Goal: Task Accomplishment & Management: Manage account settings

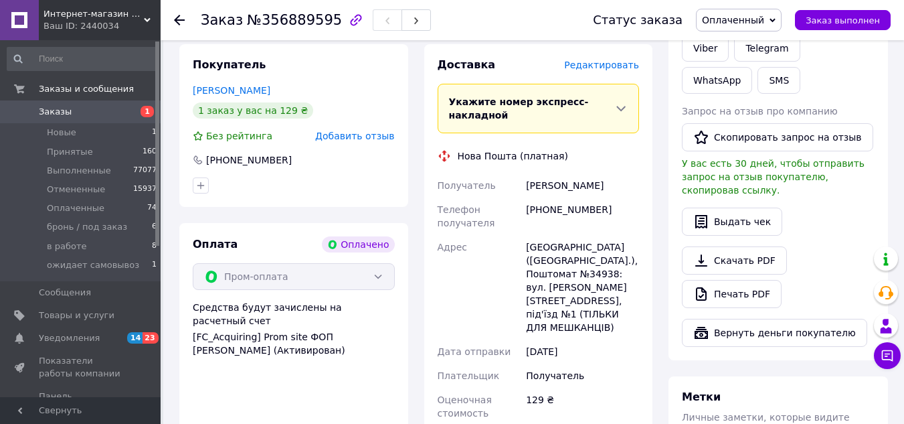
scroll to position [669, 0]
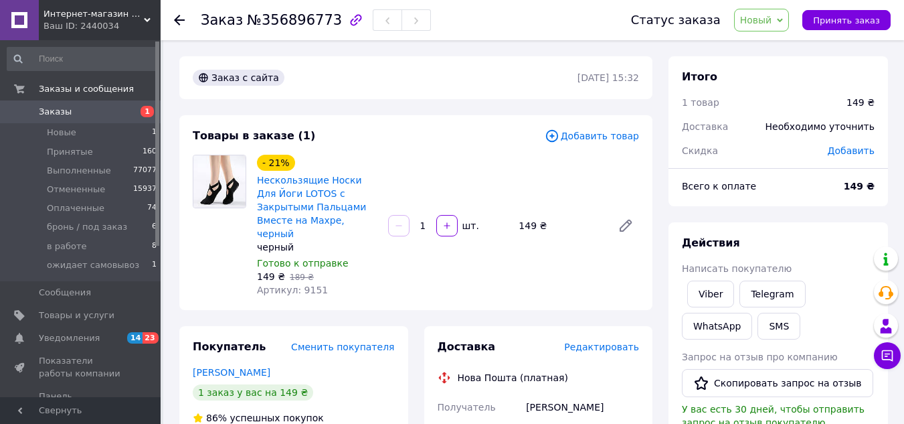
click at [765, 17] on span "Новый" at bounding box center [756, 20] width 32 height 11
click at [762, 50] on li "Принят" at bounding box center [788, 47] width 106 height 20
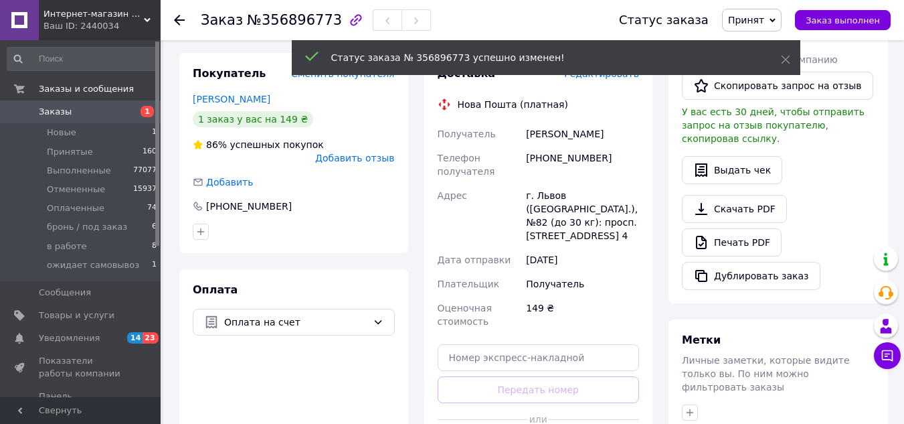
scroll to position [265, 0]
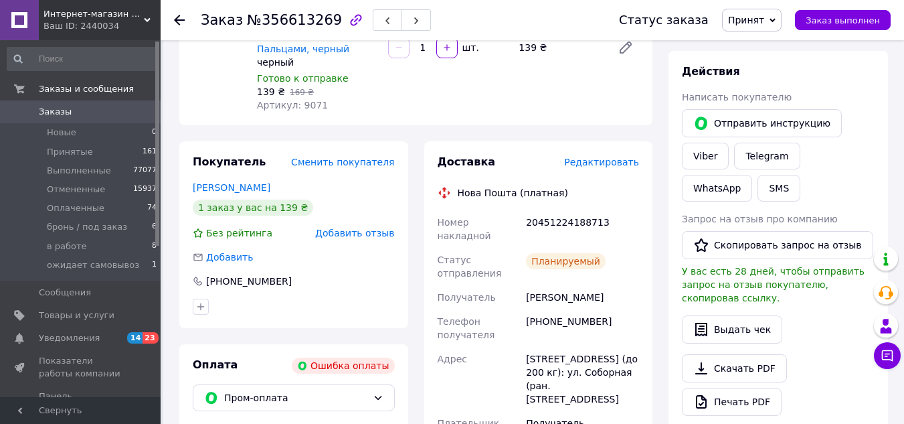
scroll to position [134, 0]
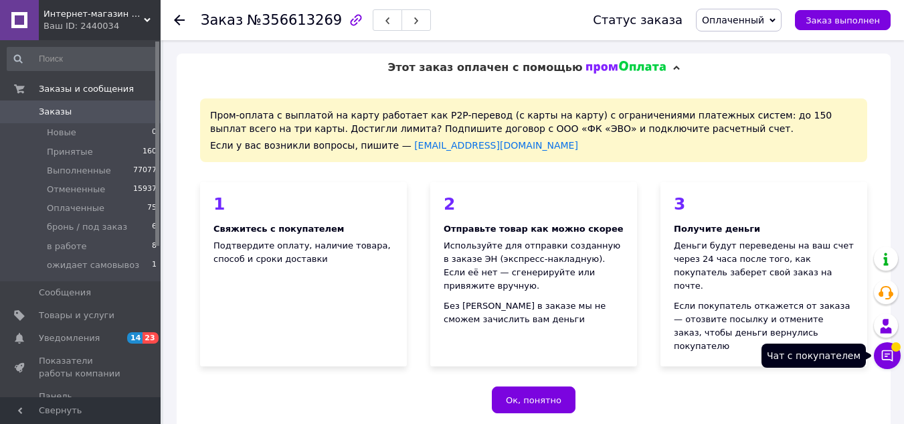
click at [890, 357] on icon at bounding box center [887, 355] width 13 height 13
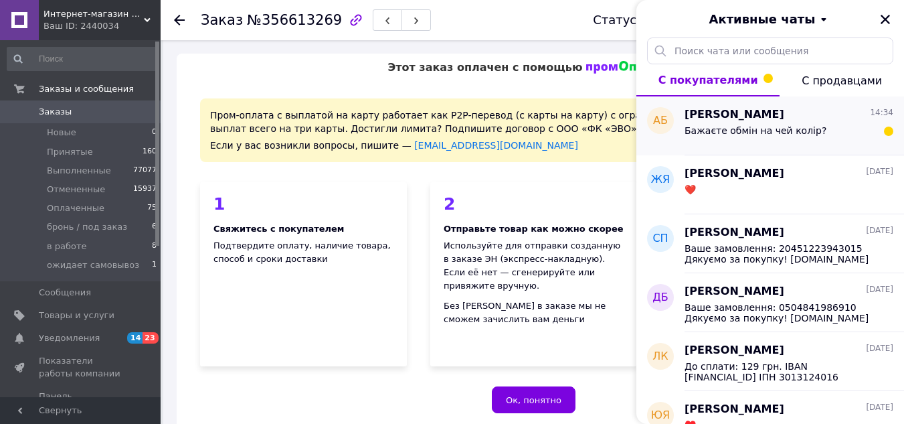
click at [772, 130] on span "Бажаєте обмін на чей колір?" at bounding box center [756, 130] width 142 height 11
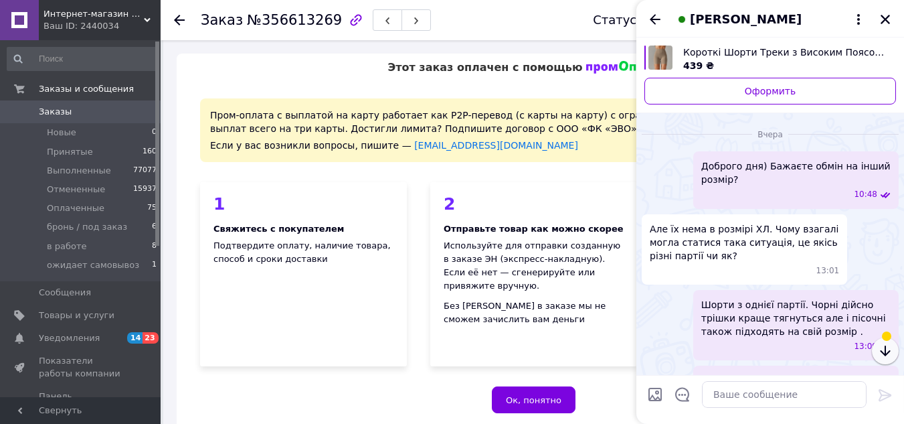
click at [888, 352] on icon "button" at bounding box center [885, 350] width 10 height 11
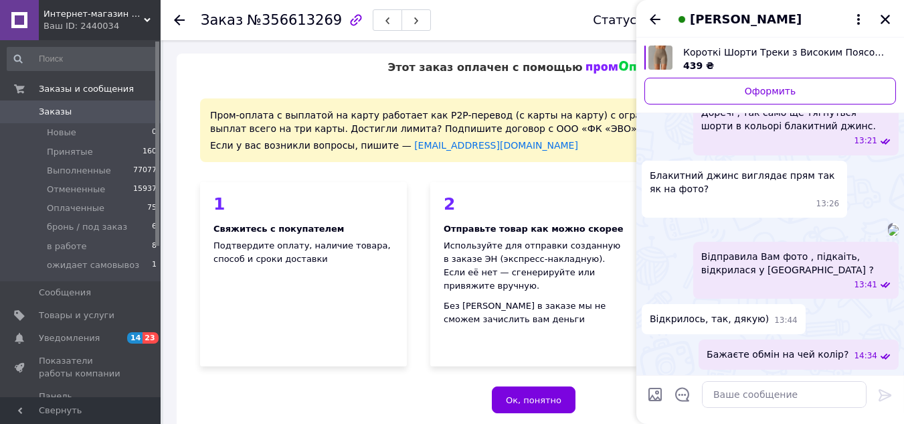
scroll to position [4452, 0]
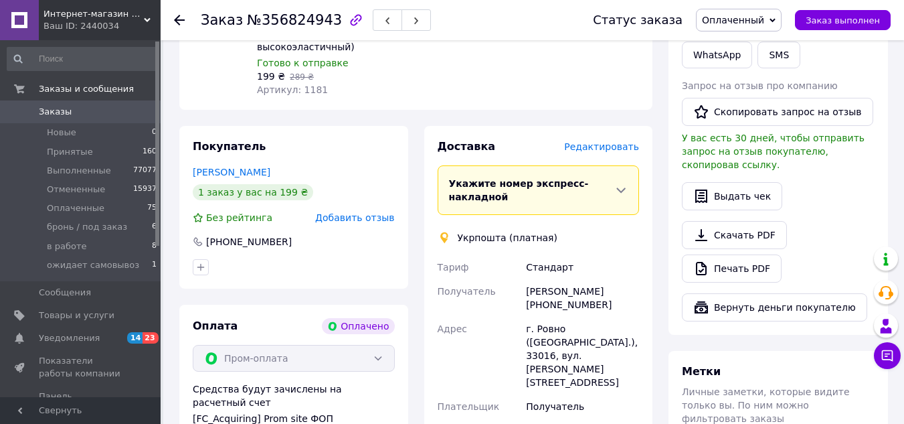
scroll to position [657, 0]
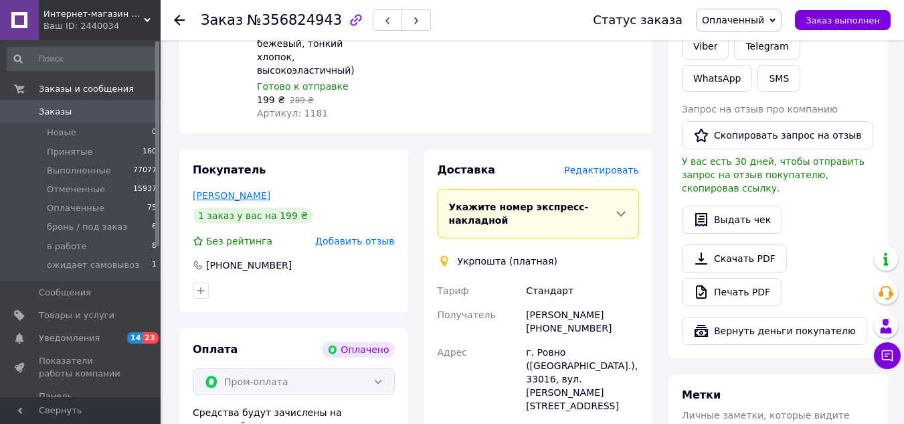
click at [235, 190] on link "Полюхович Ольга" at bounding box center [232, 195] width 78 height 11
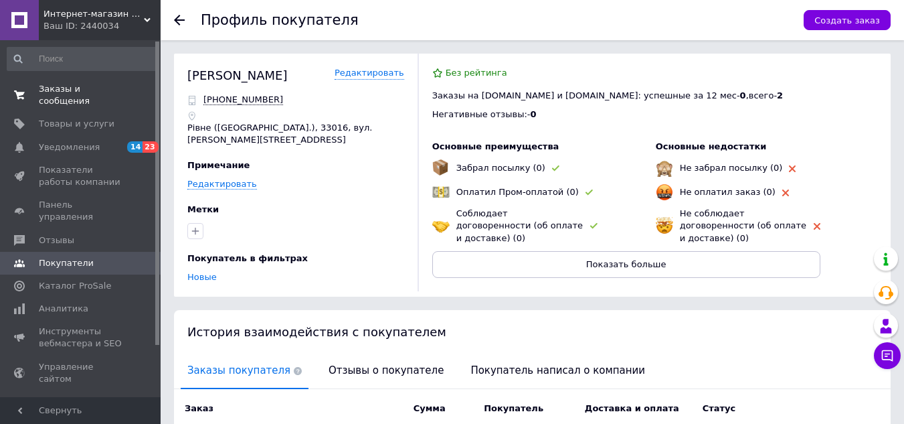
click at [76, 88] on span "Заказы и сообщения" at bounding box center [81, 95] width 85 height 24
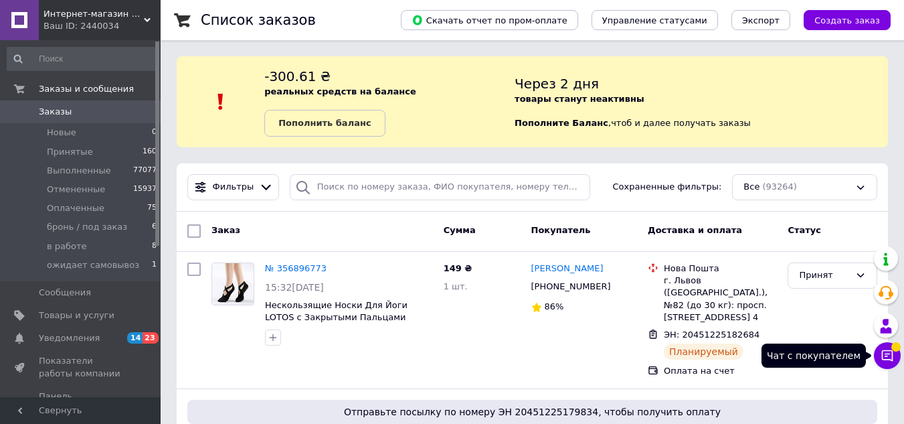
click at [891, 357] on icon at bounding box center [887, 355] width 13 height 13
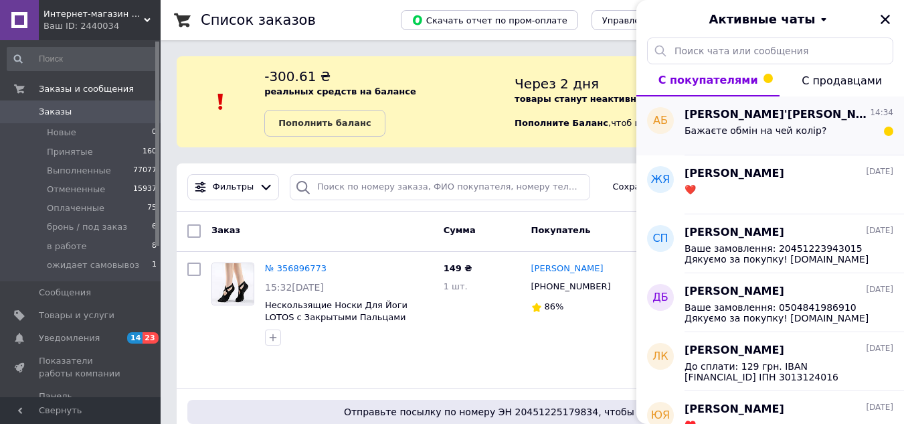
click at [742, 117] on span "Анастасія Бож'єва" at bounding box center [776, 114] width 183 height 15
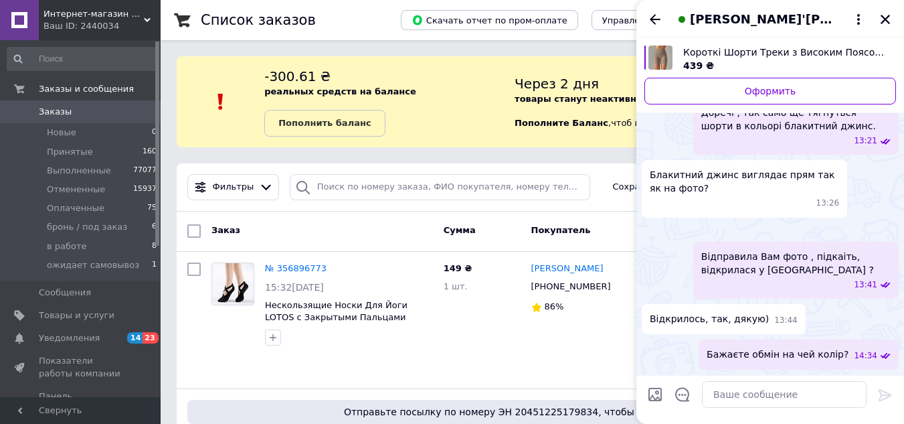
scroll to position [4428, 0]
click at [887, 23] on icon "Закрыть" at bounding box center [886, 19] width 12 height 12
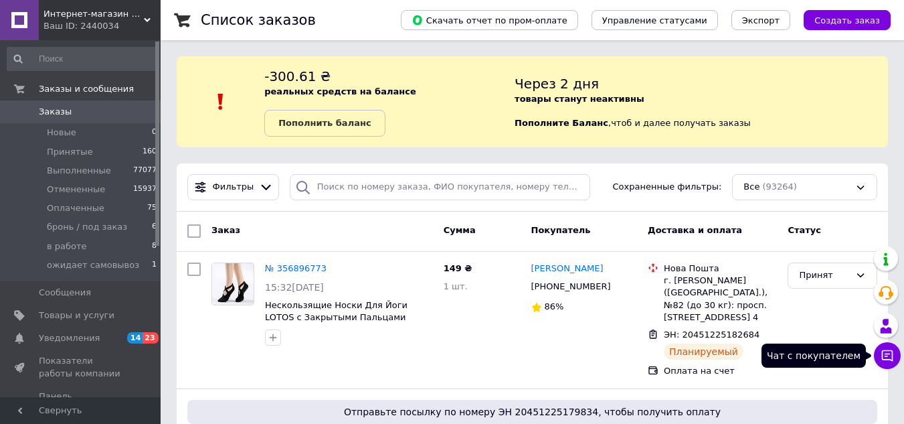
click at [892, 353] on icon at bounding box center [887, 355] width 13 height 13
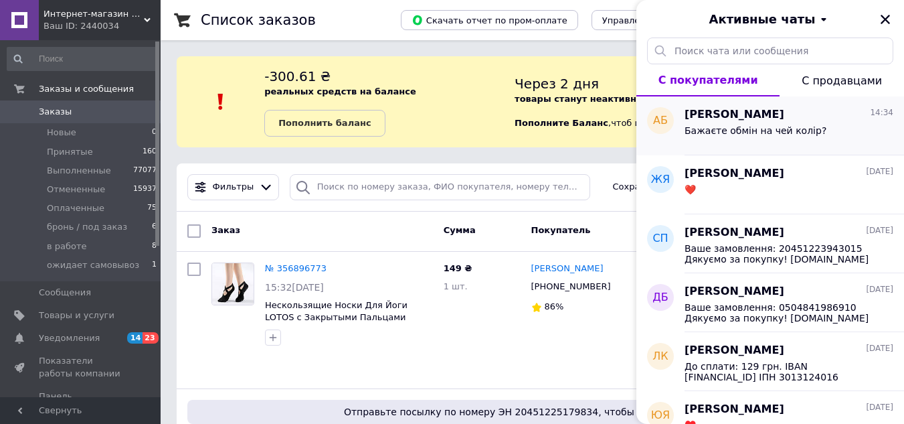
click at [756, 137] on div "Бажаєте обмін на чей колір?" at bounding box center [756, 134] width 142 height 19
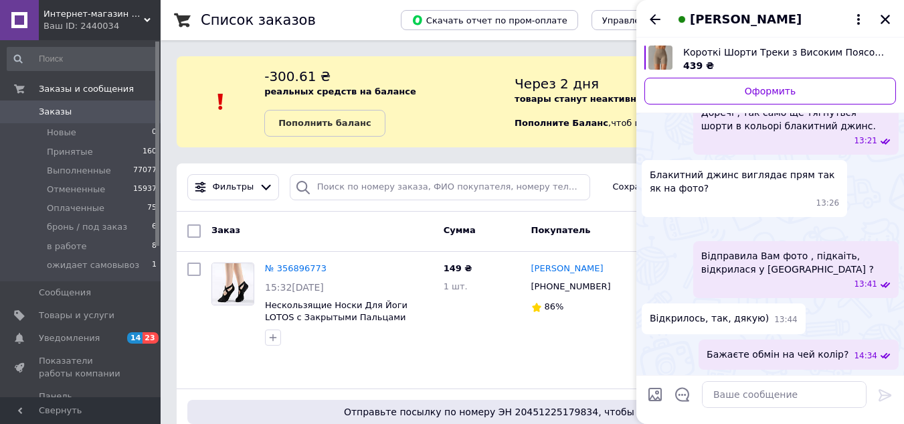
scroll to position [2102, 0]
click at [882, 21] on icon "Закрыть" at bounding box center [886, 19] width 12 height 12
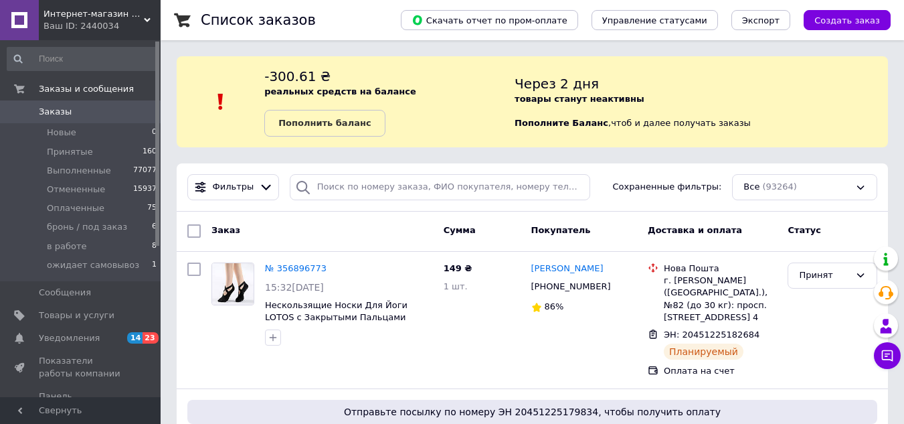
click at [62, 111] on span "Заказы" at bounding box center [55, 112] width 33 height 12
click at [76, 110] on span "Заказы" at bounding box center [81, 112] width 85 height 12
click at [50, 120] on link "Заказы 0" at bounding box center [82, 111] width 165 height 23
click at [97, 108] on span "Заказы" at bounding box center [81, 112] width 85 height 12
click at [102, 106] on span "Заказы" at bounding box center [81, 112] width 85 height 12
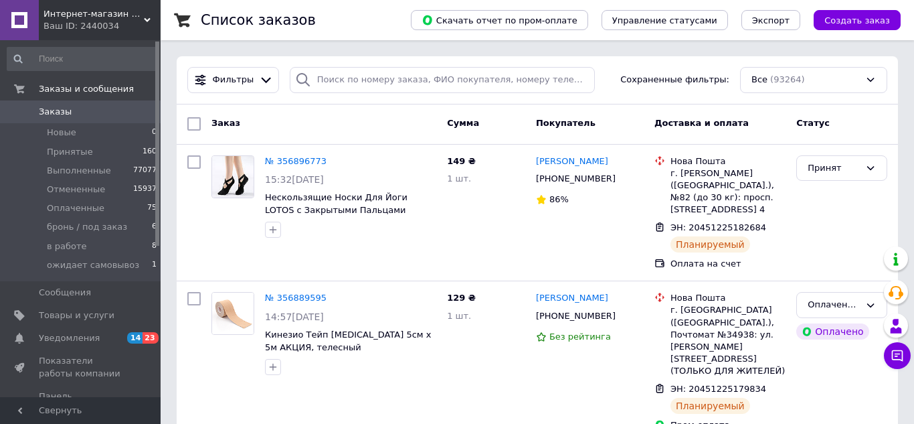
click at [95, 106] on span "Заказы" at bounding box center [81, 112] width 85 height 12
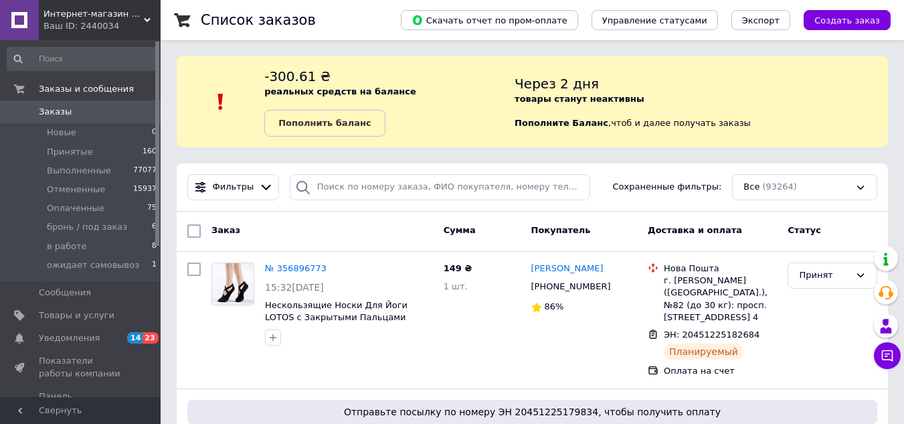
click at [95, 111] on span "Заказы" at bounding box center [81, 112] width 85 height 12
click at [89, 111] on span "Заказы" at bounding box center [81, 112] width 85 height 12
click at [892, 357] on icon at bounding box center [887, 355] width 11 height 11
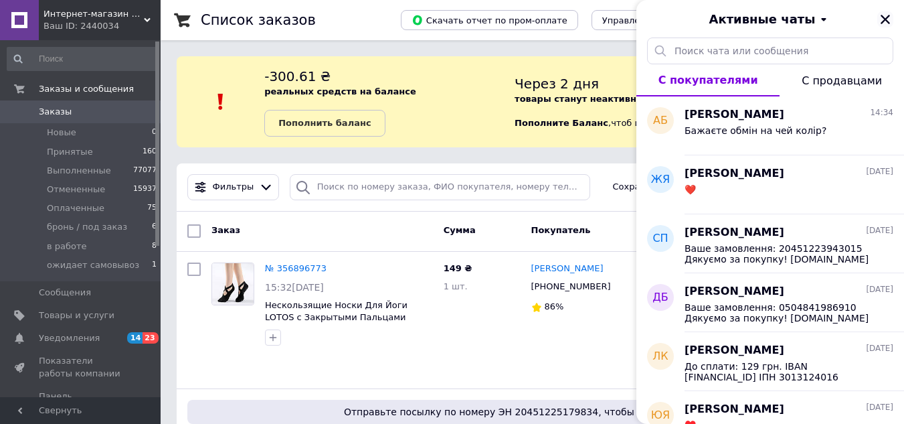
click at [885, 20] on icon "Закрыть" at bounding box center [885, 19] width 9 height 9
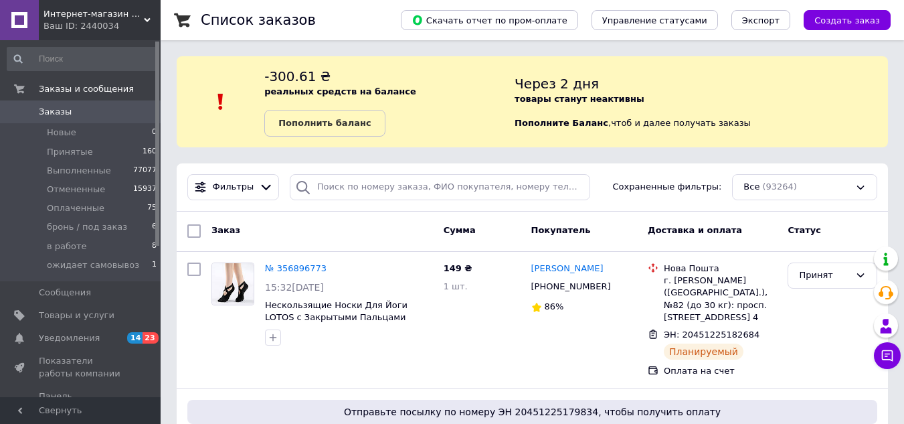
click at [94, 112] on span "Заказы" at bounding box center [81, 112] width 85 height 12
click at [87, 112] on span "Заказы" at bounding box center [81, 112] width 85 height 12
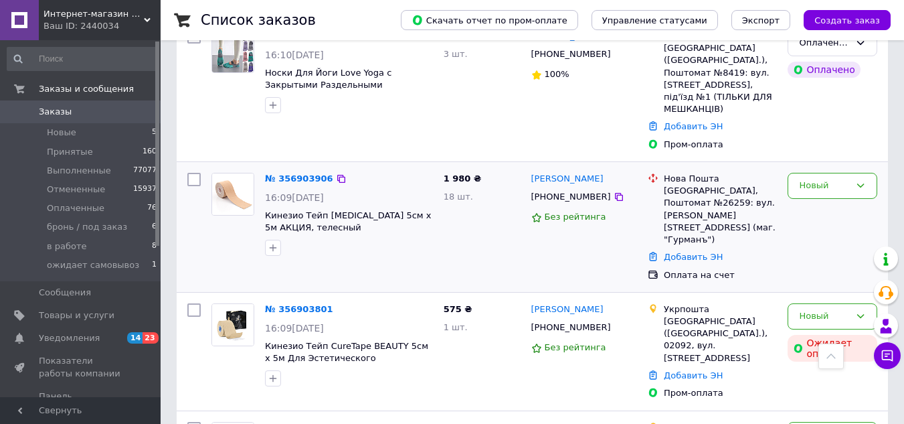
scroll to position [268, 0]
click at [837, 178] on div "Новый" at bounding box center [824, 185] width 51 height 14
click at [825, 203] on li "Принят" at bounding box center [832, 213] width 88 height 25
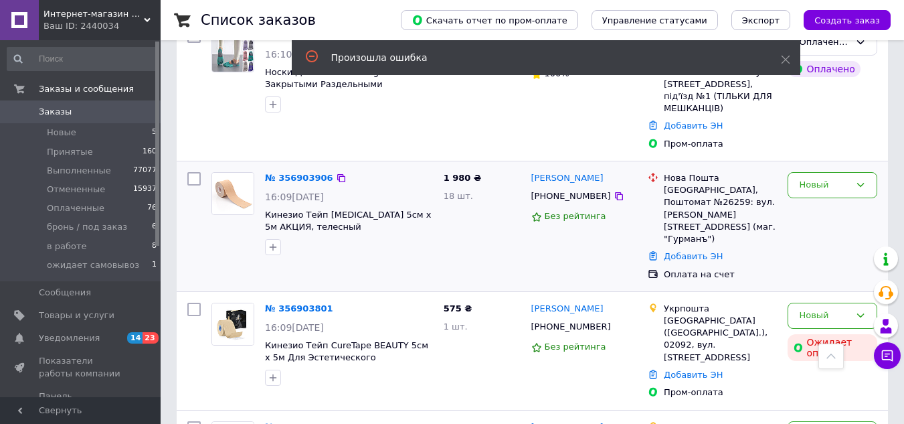
click at [102, 105] on link "Заказы 0" at bounding box center [82, 111] width 165 height 23
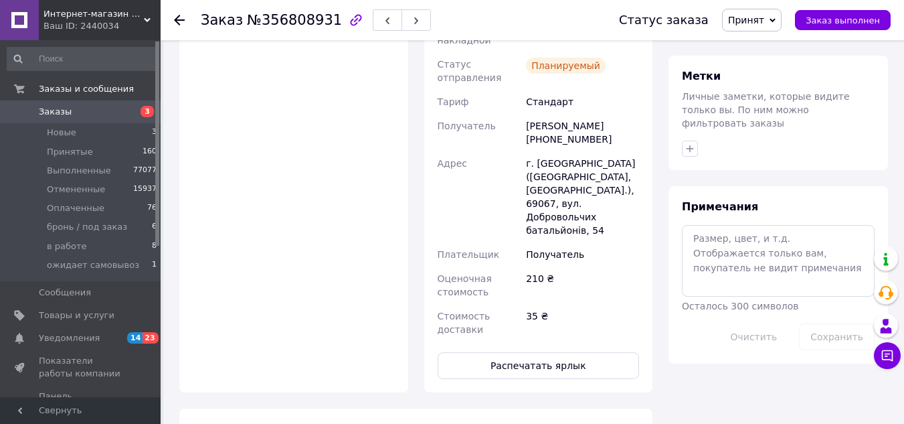
scroll to position [590, 0]
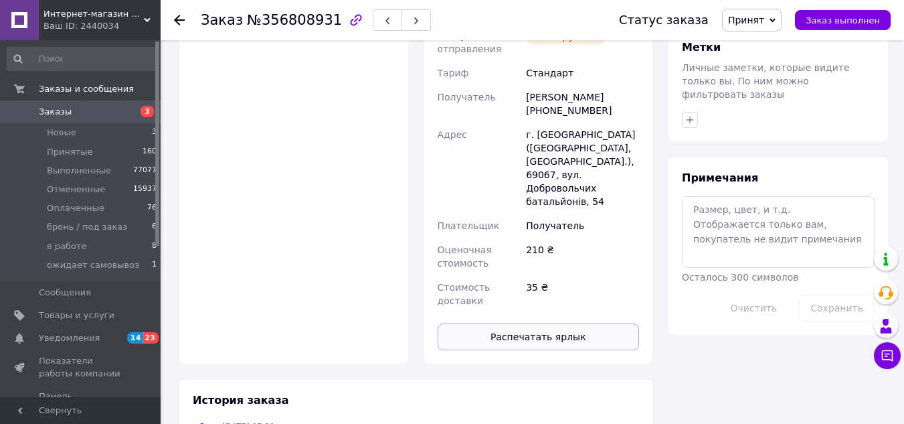
click at [582, 323] on button "Распечатать ярлык" at bounding box center [539, 336] width 202 height 27
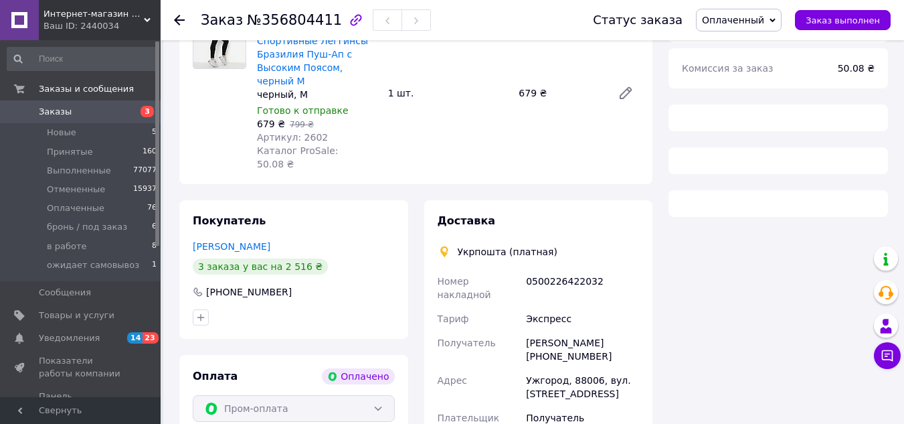
scroll to position [676, 0]
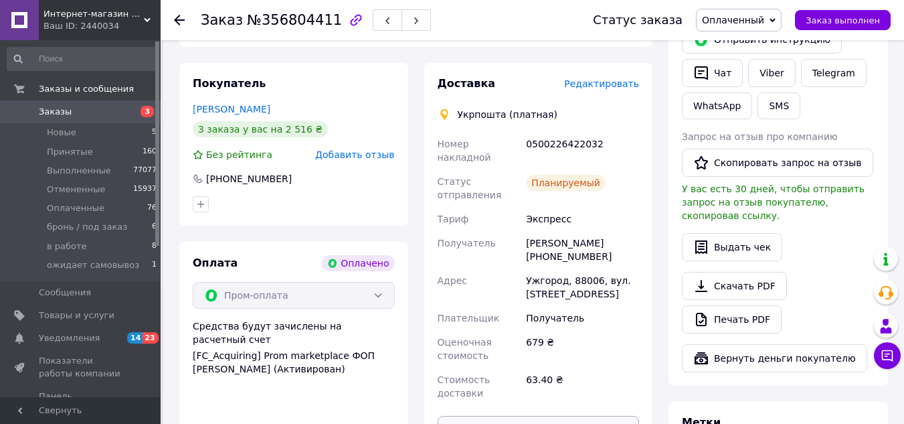
click at [564, 416] on button "Распечатать ярлык" at bounding box center [539, 429] width 202 height 27
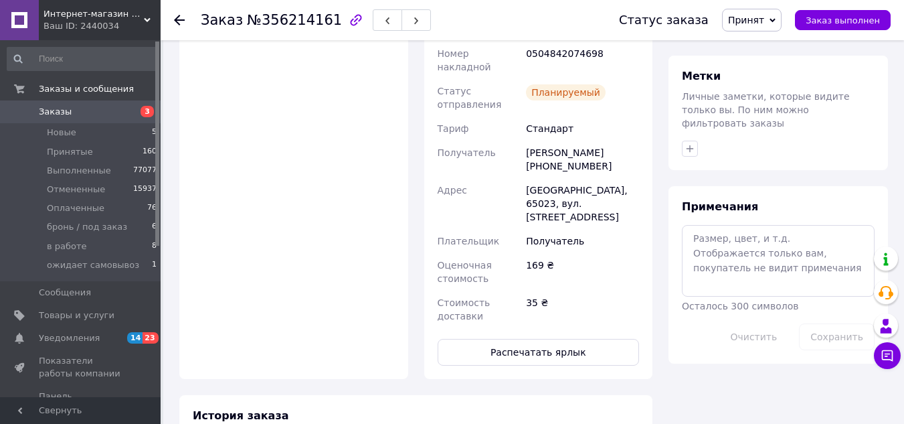
scroll to position [625, 0]
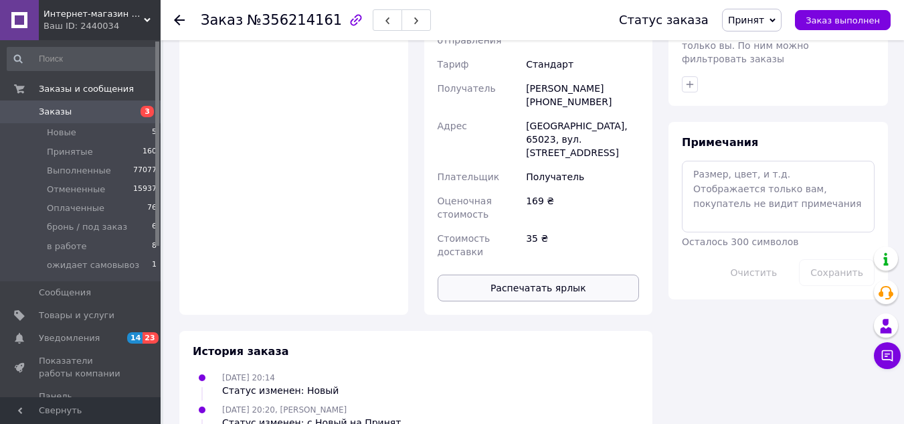
click at [563, 274] on button "Распечатать ярлык" at bounding box center [539, 287] width 202 height 27
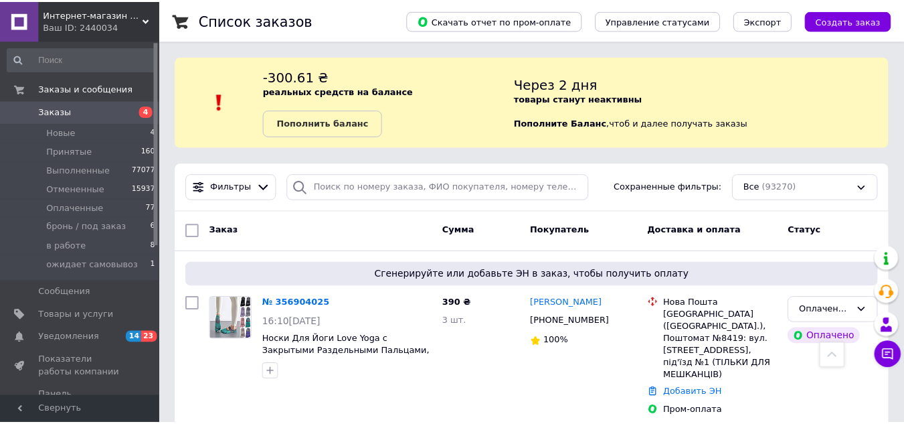
scroll to position [241, 0]
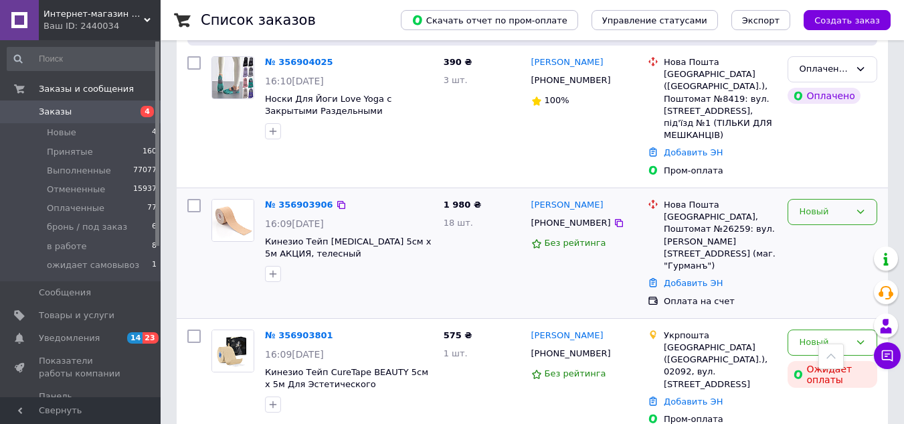
click at [809, 205] on div "Новый" at bounding box center [824, 212] width 51 height 14
click at [817, 228] on li "Принят" at bounding box center [832, 240] width 88 height 25
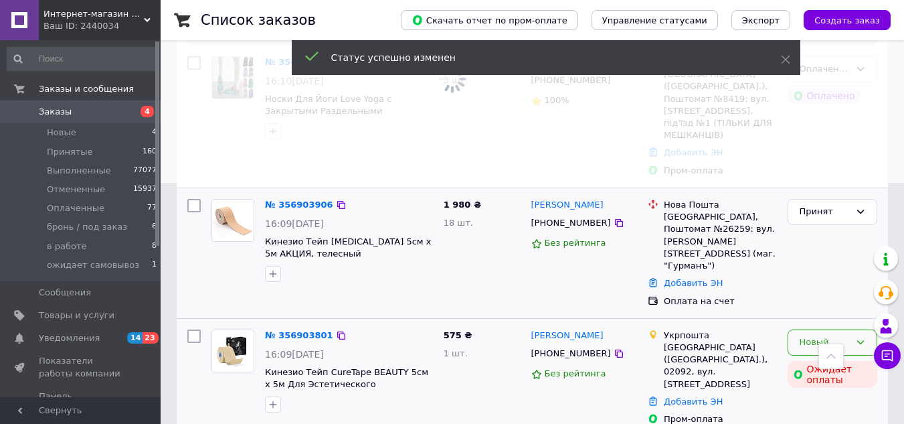
scroll to position [375, 0]
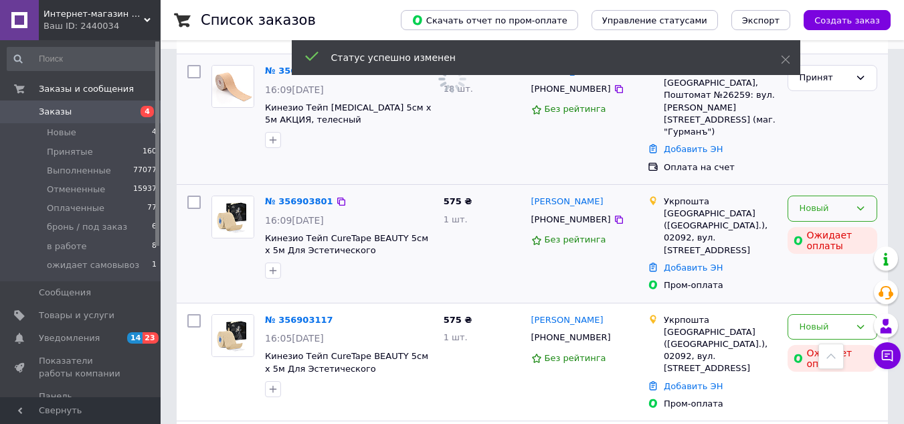
click at [819, 201] on div "Новый" at bounding box center [824, 208] width 51 height 14
click at [821, 224] on li "Принят" at bounding box center [832, 236] width 88 height 25
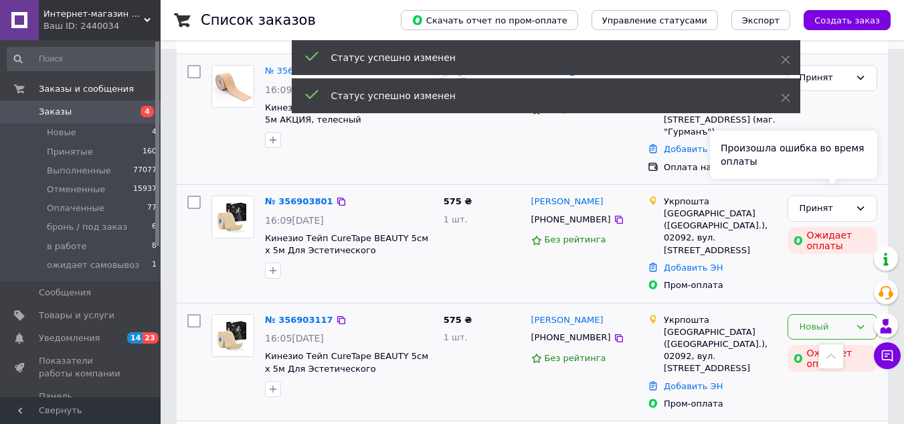
scroll to position [442, 0]
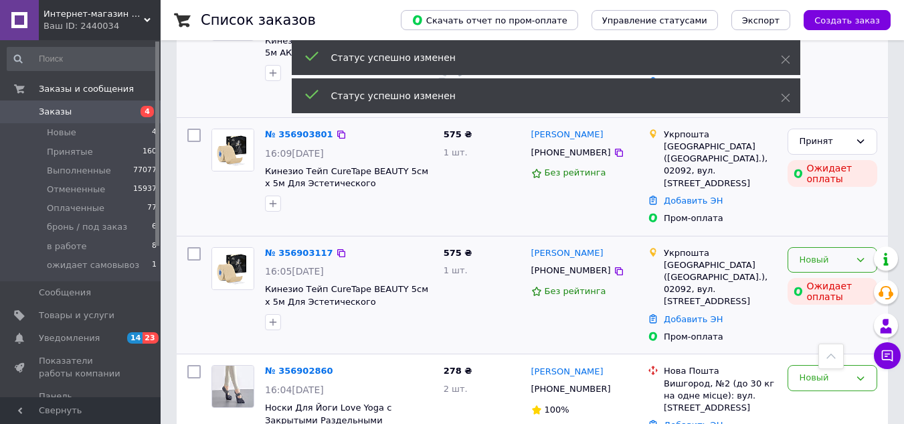
click at [821, 253] on div "Новый" at bounding box center [824, 260] width 51 height 14
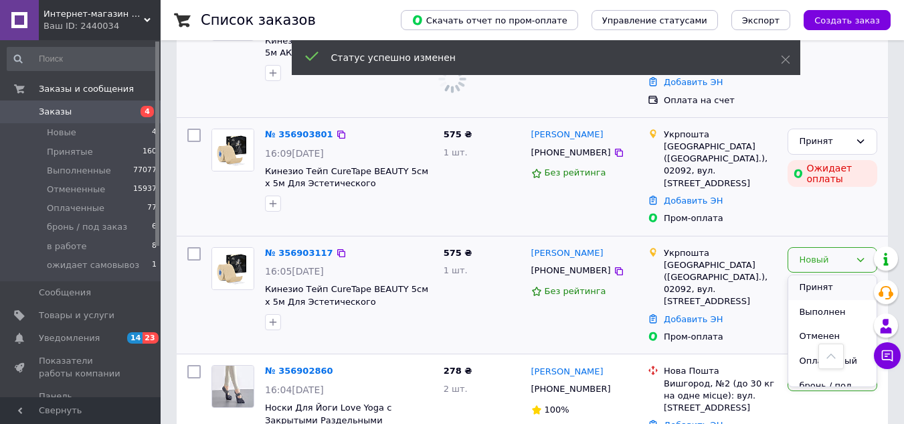
click at [823, 275] on li "Принят" at bounding box center [832, 287] width 88 height 25
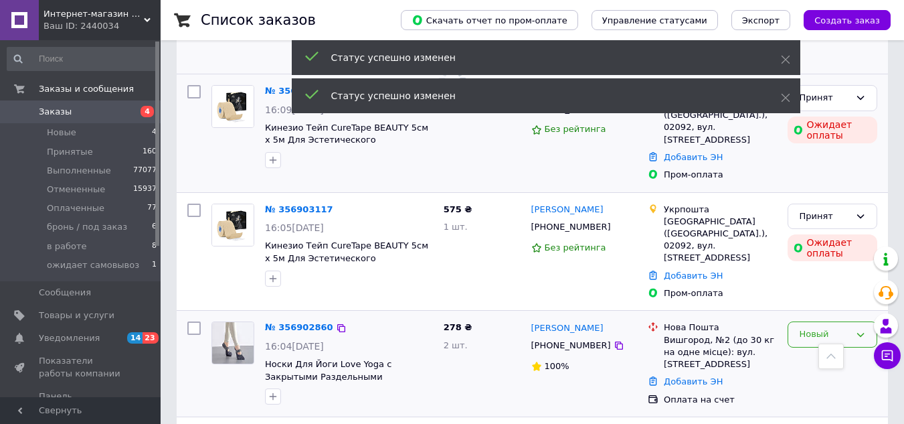
scroll to position [576, 0]
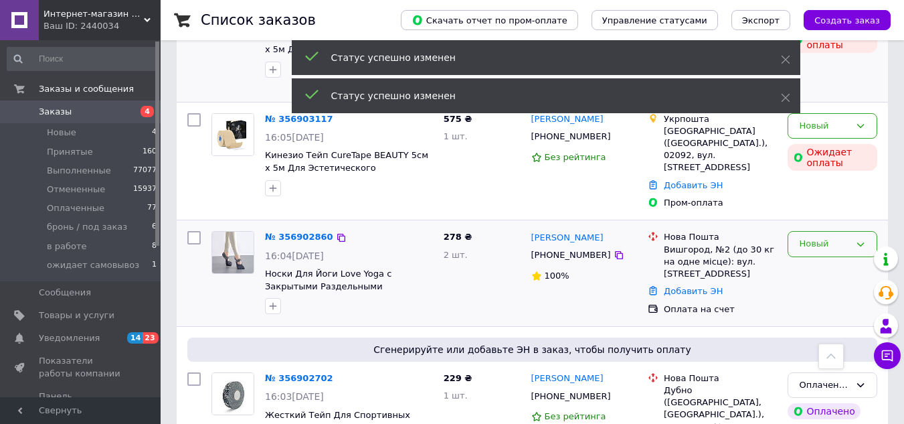
click at [818, 237] on div "Новый" at bounding box center [824, 244] width 51 height 14
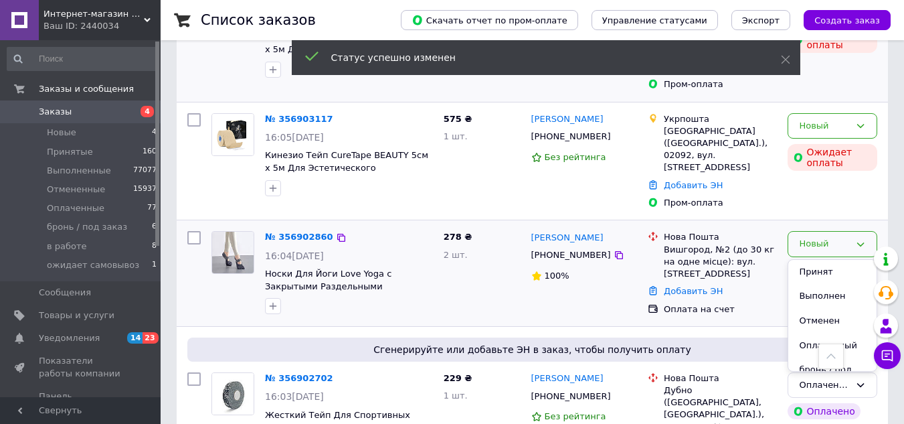
click at [819, 260] on li "Принят" at bounding box center [832, 272] width 88 height 25
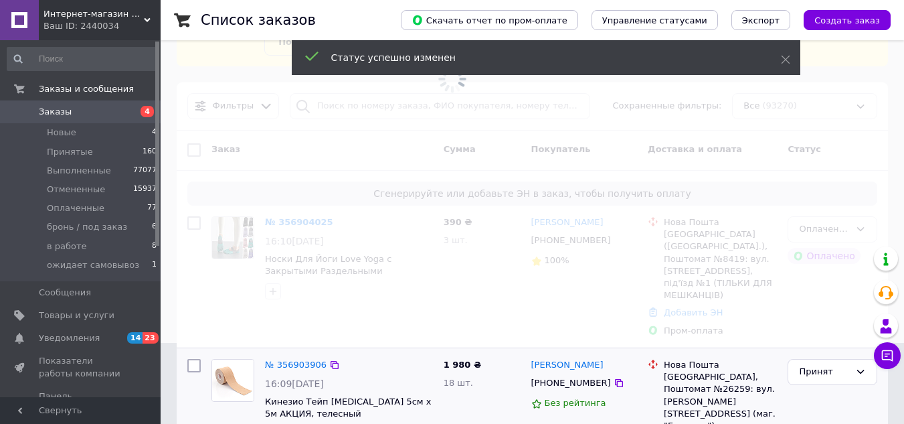
scroll to position [0, 0]
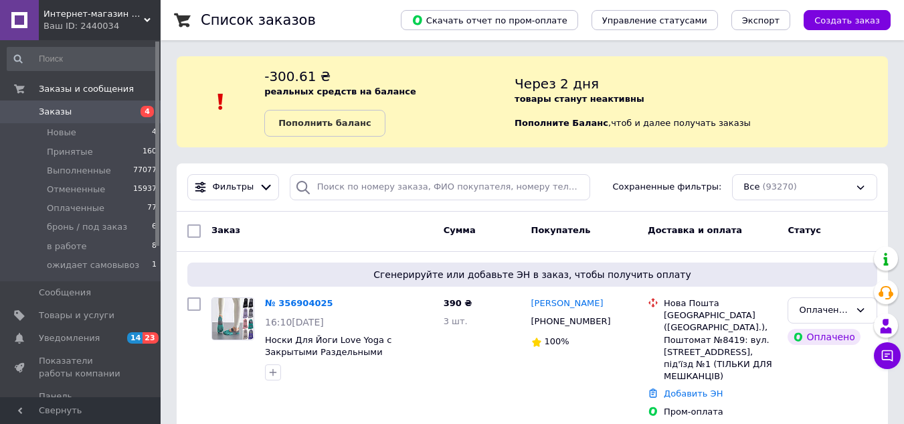
click at [78, 112] on span "Заказы" at bounding box center [81, 112] width 85 height 12
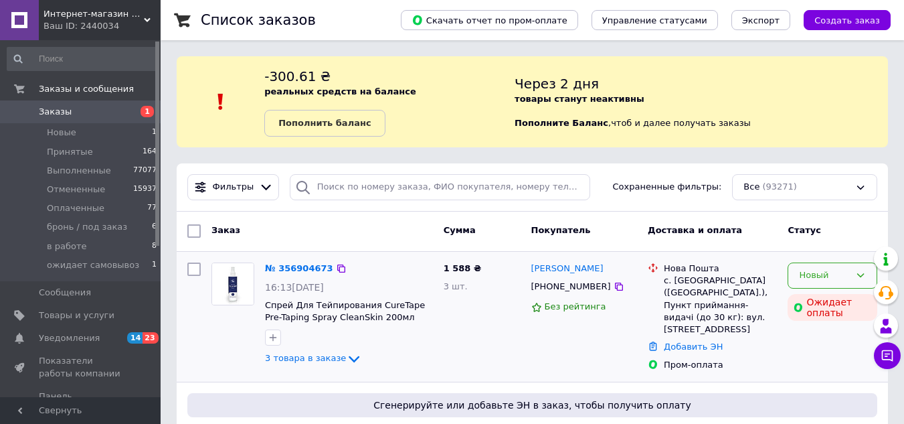
click at [808, 273] on div "Новый" at bounding box center [824, 275] width 51 height 14
click at [811, 301] on li "Принят" at bounding box center [832, 303] width 88 height 25
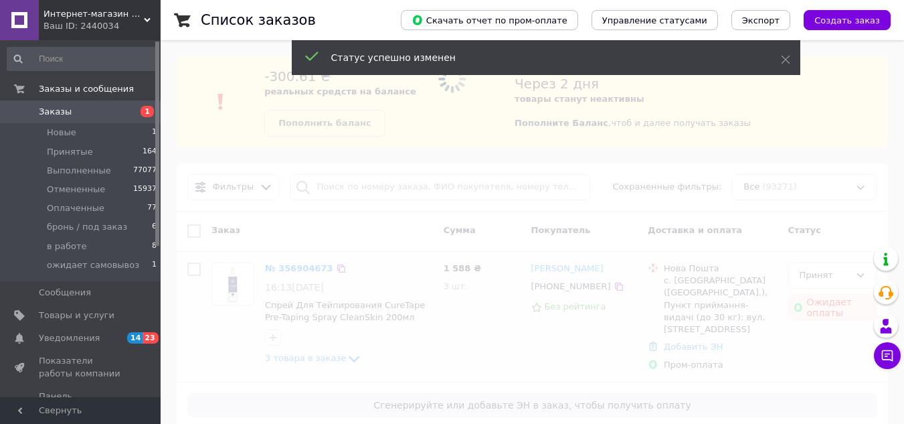
scroll to position [67, 0]
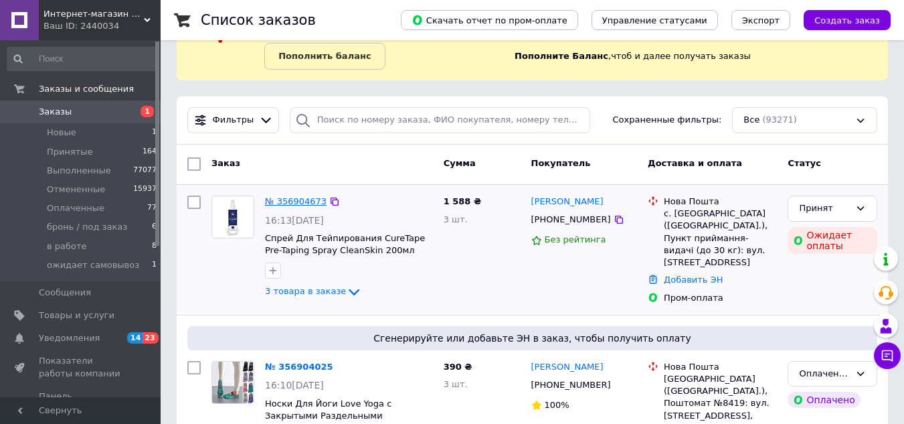
click at [300, 203] on link "№ 356904673" at bounding box center [296, 201] width 62 height 10
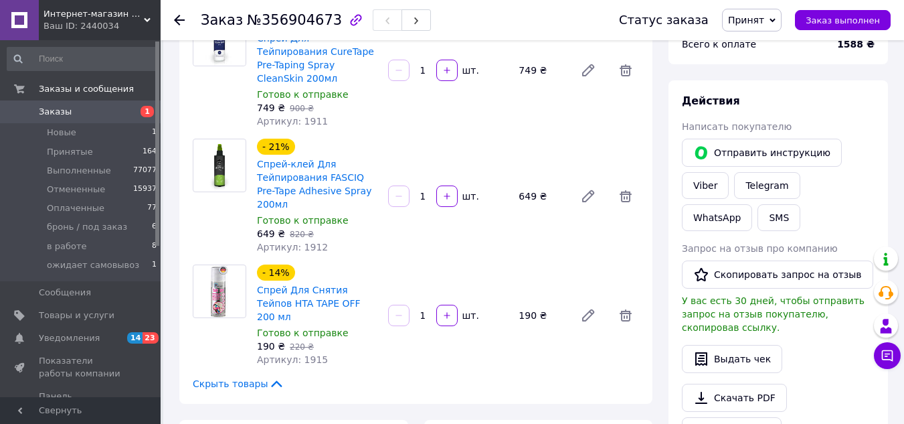
scroll to position [134, 0]
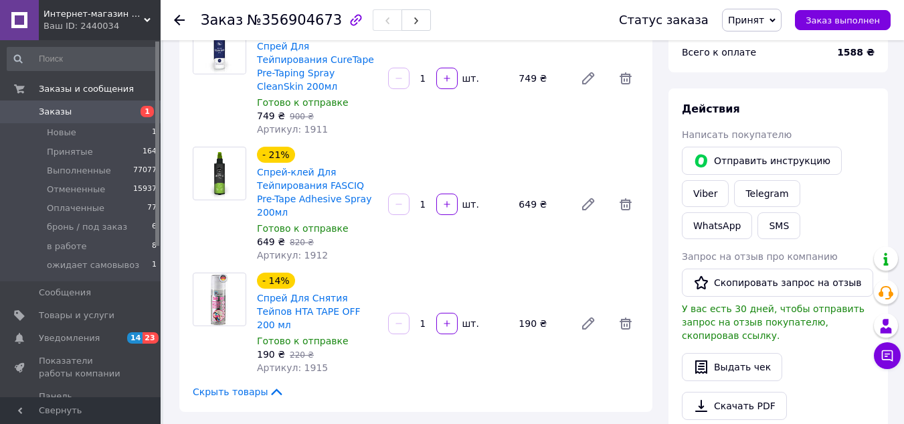
click at [290, 17] on span "№356904673" at bounding box center [294, 20] width 95 height 16
copy span "356904673"
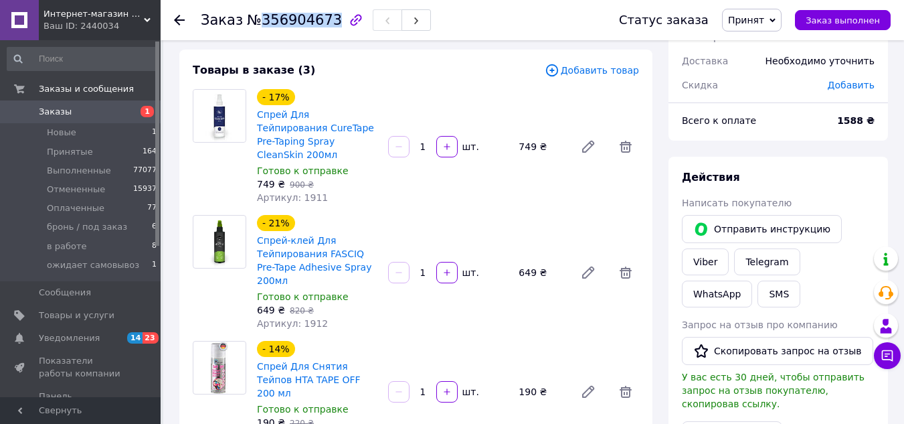
scroll to position [0, 0]
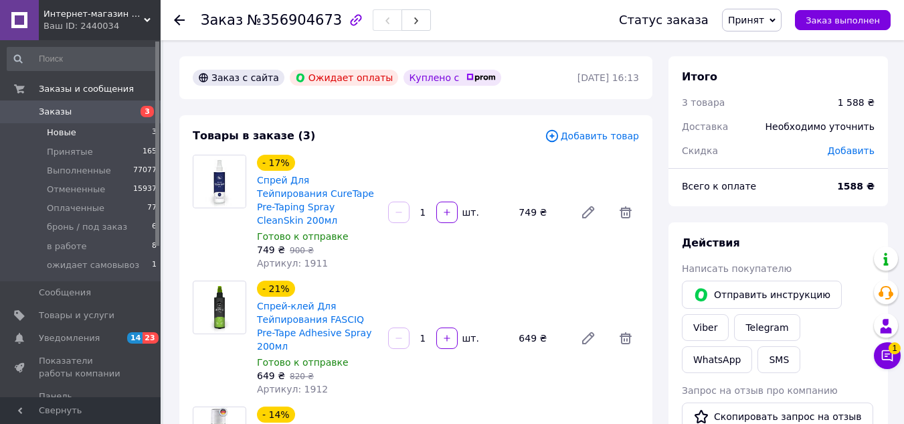
drag, startPoint x: 98, startPoint y: 116, endPoint x: 112, endPoint y: 128, distance: 18.5
click at [98, 117] on span "Заказы" at bounding box center [81, 112] width 85 height 12
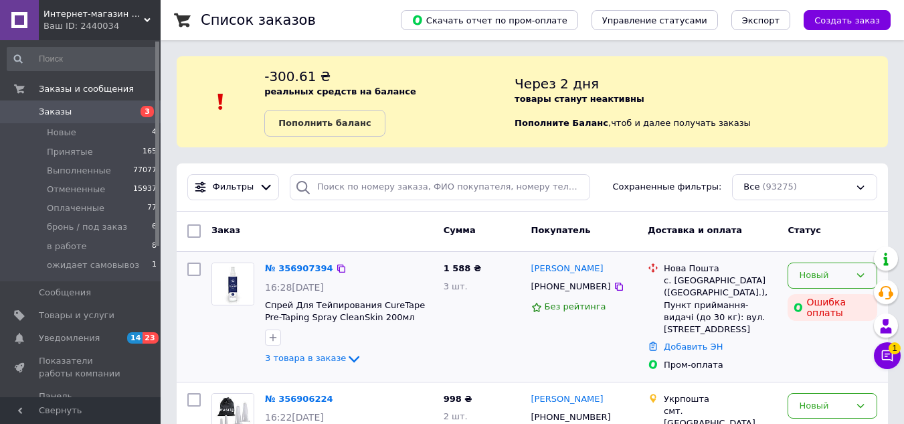
scroll to position [67, 0]
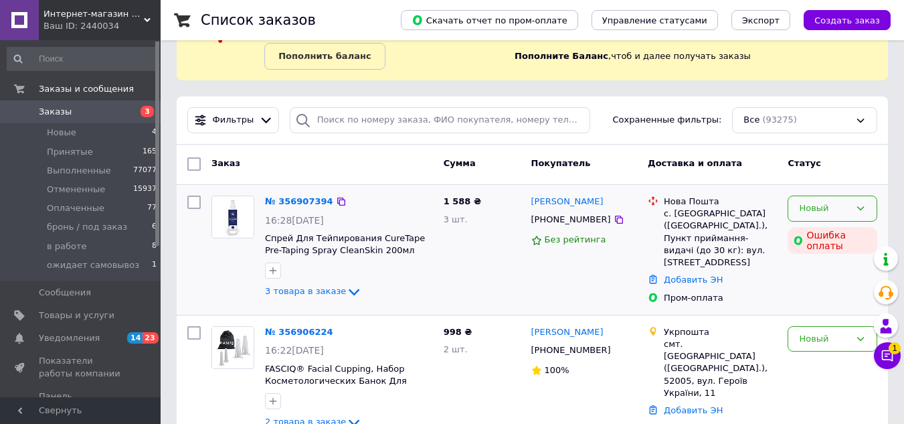
click at [815, 208] on div "Новый" at bounding box center [824, 208] width 51 height 14
click at [821, 232] on li "Принят" at bounding box center [832, 236] width 88 height 25
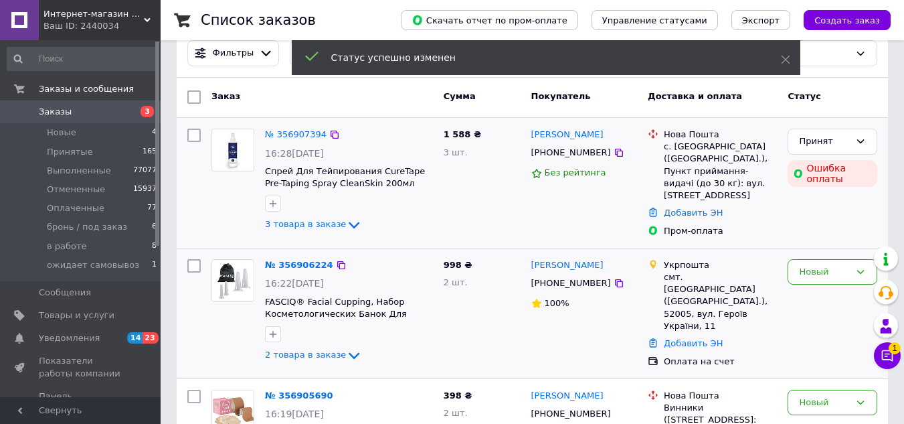
scroll to position [201, 0]
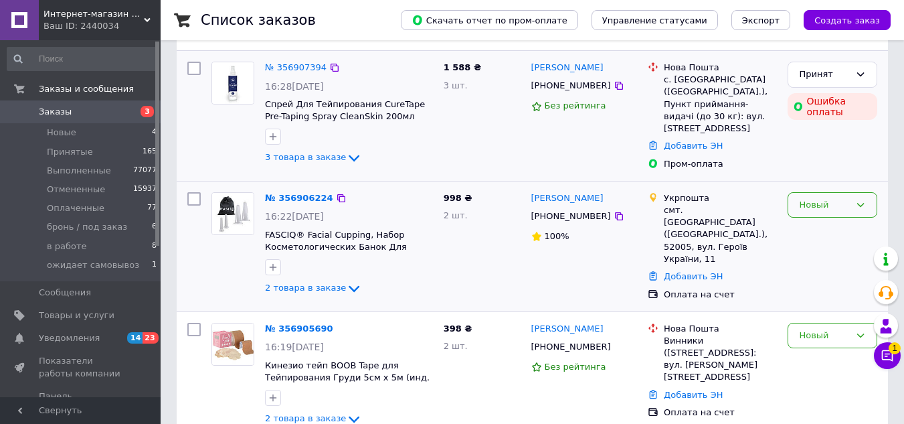
click at [813, 207] on div "Новый" at bounding box center [824, 205] width 51 height 14
click at [813, 228] on li "Принят" at bounding box center [832, 232] width 88 height 25
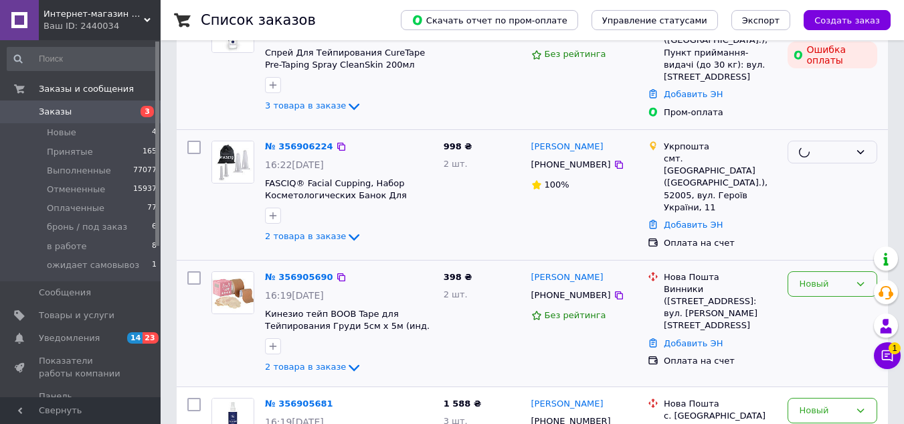
scroll to position [268, 0]
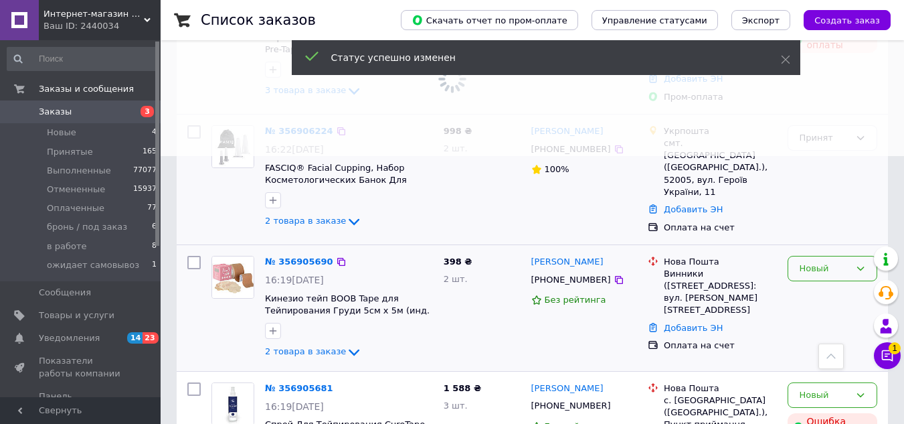
click at [819, 262] on div "Новый" at bounding box center [824, 269] width 51 height 14
click at [818, 284] on li "Принят" at bounding box center [832, 296] width 88 height 25
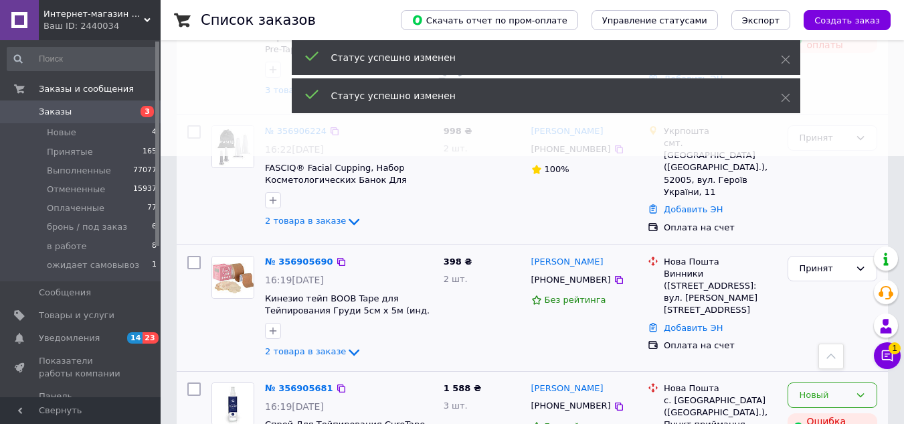
click at [801, 388] on div "Новый" at bounding box center [824, 395] width 51 height 14
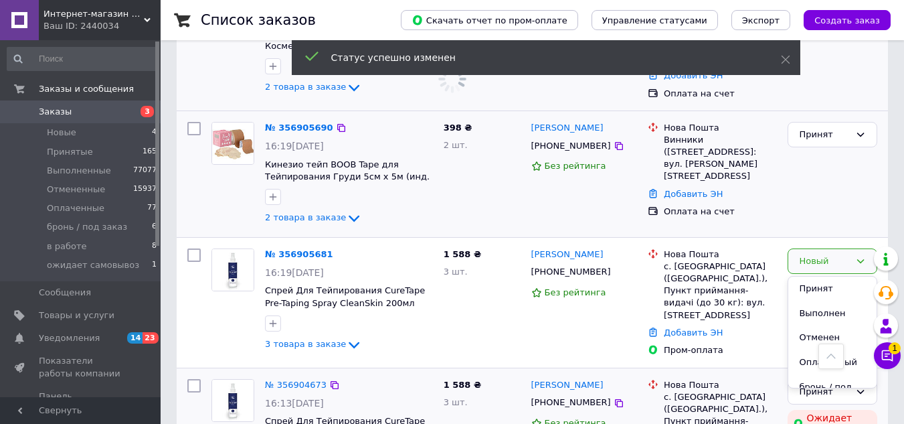
click at [805, 279] on li "Принят" at bounding box center [832, 288] width 88 height 25
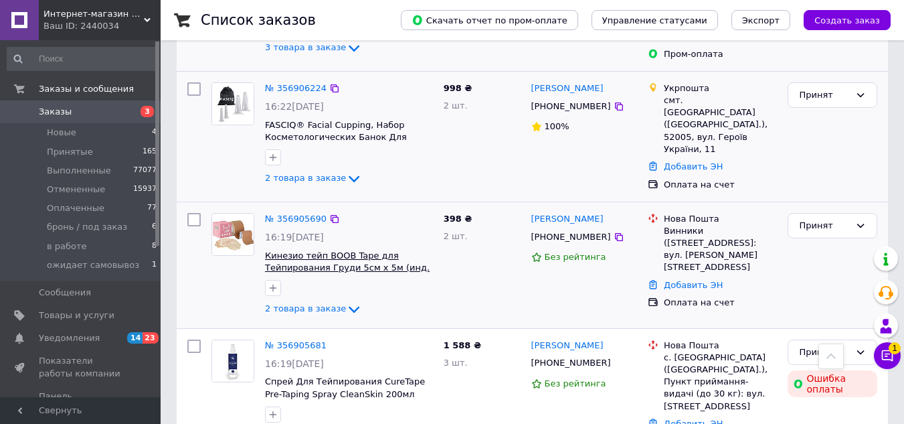
scroll to position [0, 0]
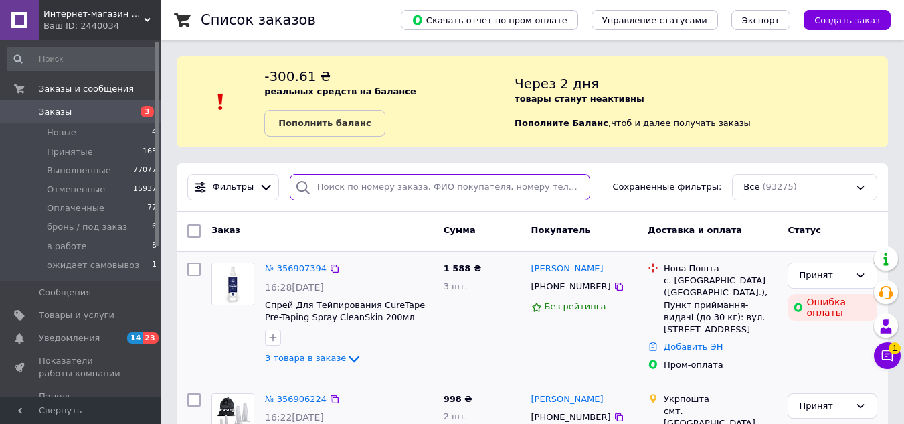
paste input "+380976032623"
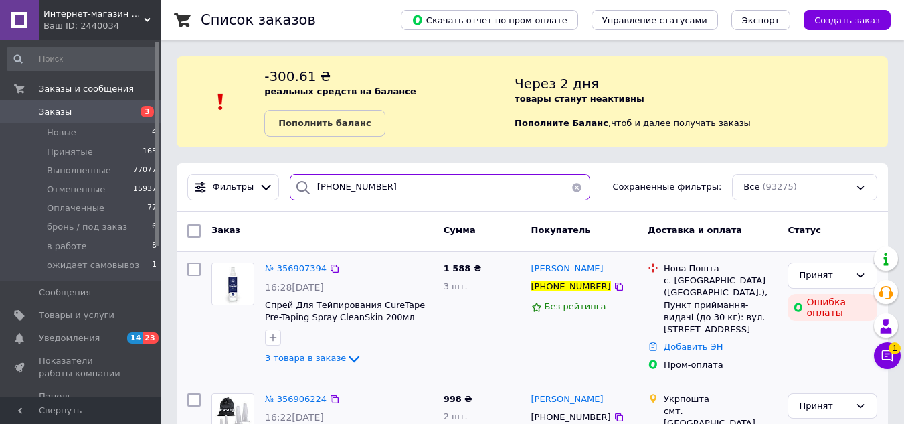
type input "+380976032623"
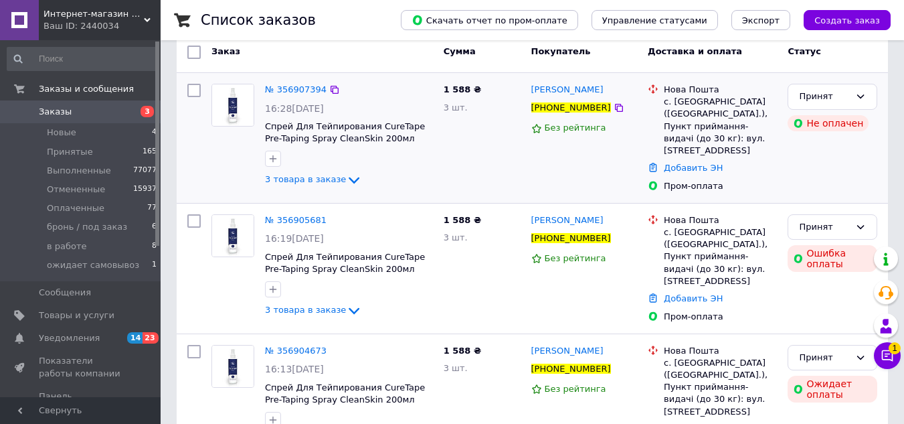
scroll to position [155, 0]
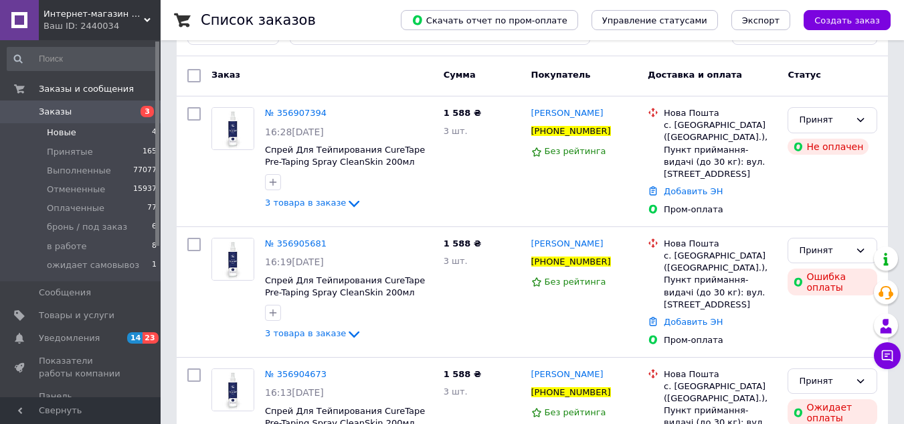
click at [88, 133] on li "Новые 4" at bounding box center [82, 132] width 165 height 19
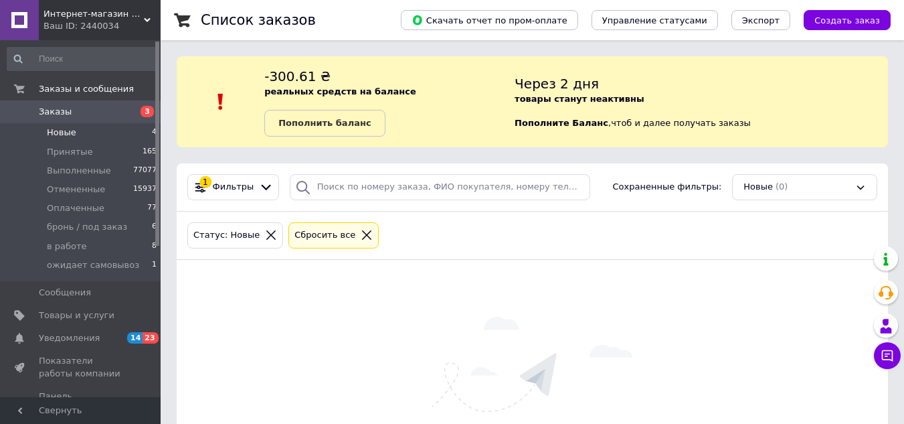
click at [69, 110] on span "Заказы" at bounding box center [81, 112] width 85 height 12
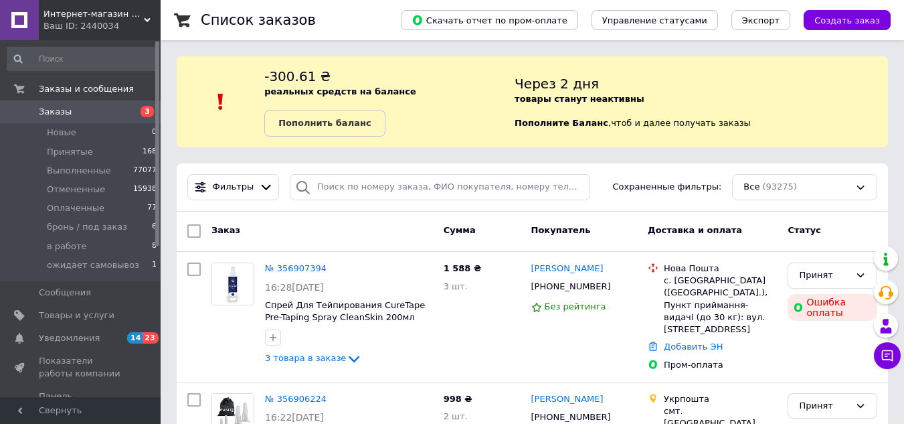
click at [97, 113] on span "Заказы" at bounding box center [81, 112] width 85 height 12
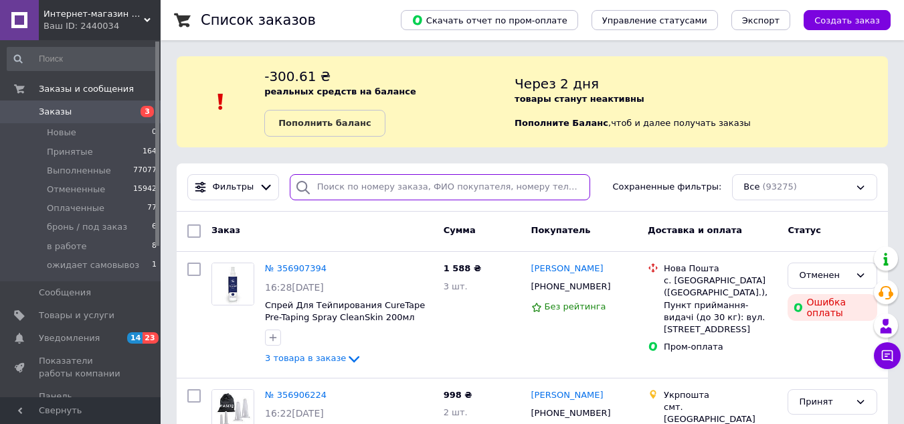
paste input "[PHONE_NUMBER]"
type input "[PHONE_NUMBER]"
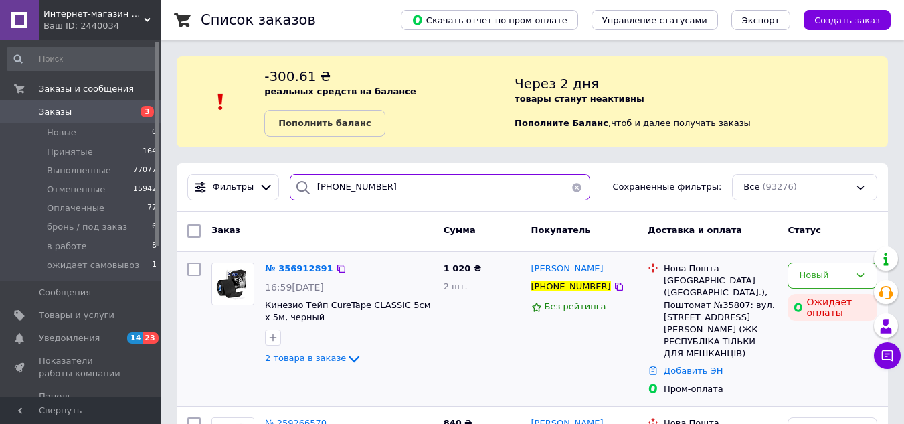
scroll to position [67, 0]
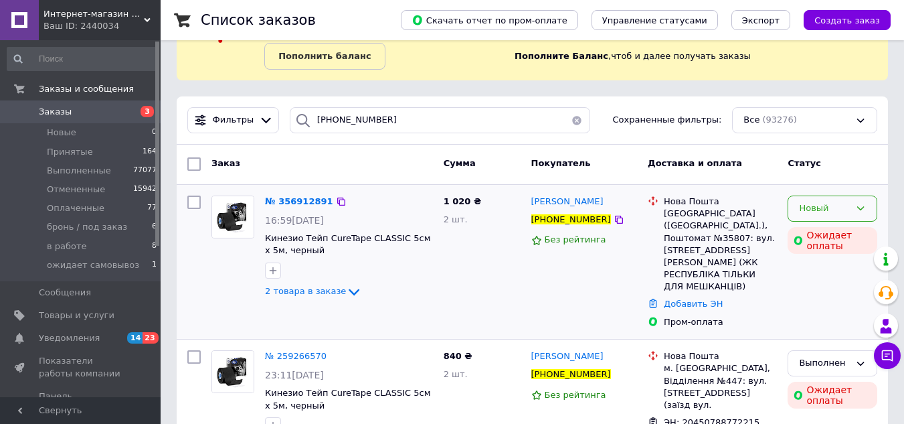
click at [804, 209] on div "Новый" at bounding box center [824, 208] width 51 height 14
click at [803, 237] on li "Принят" at bounding box center [832, 236] width 88 height 25
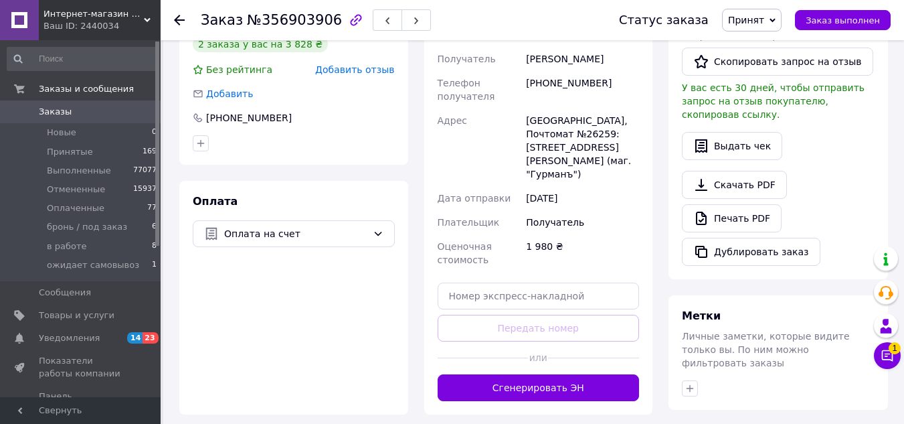
scroll to position [469, 0]
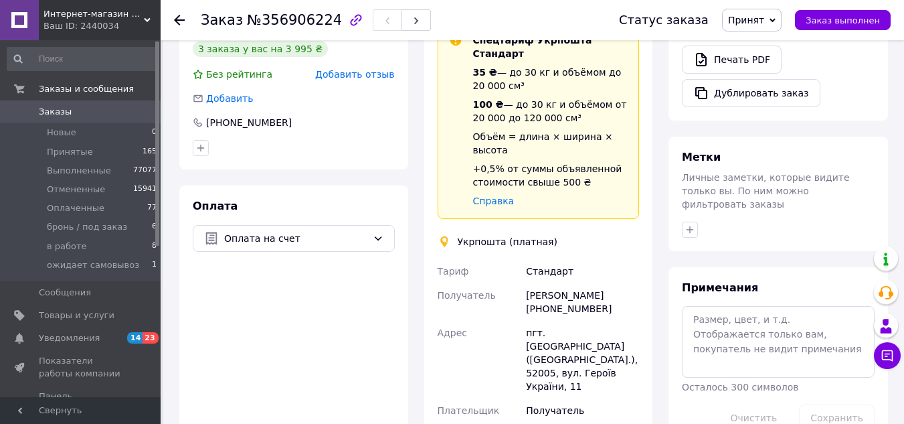
scroll to position [602, 0]
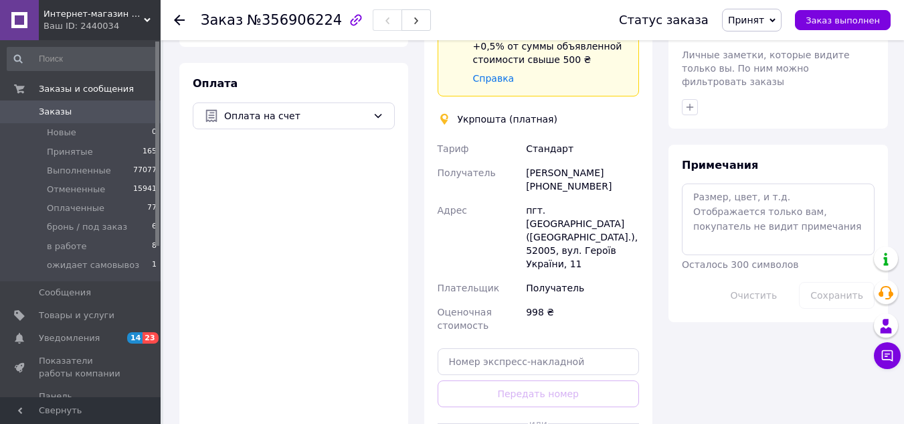
drag, startPoint x: 560, startPoint y: 402, endPoint x: 560, endPoint y: 392, distance: 10.0
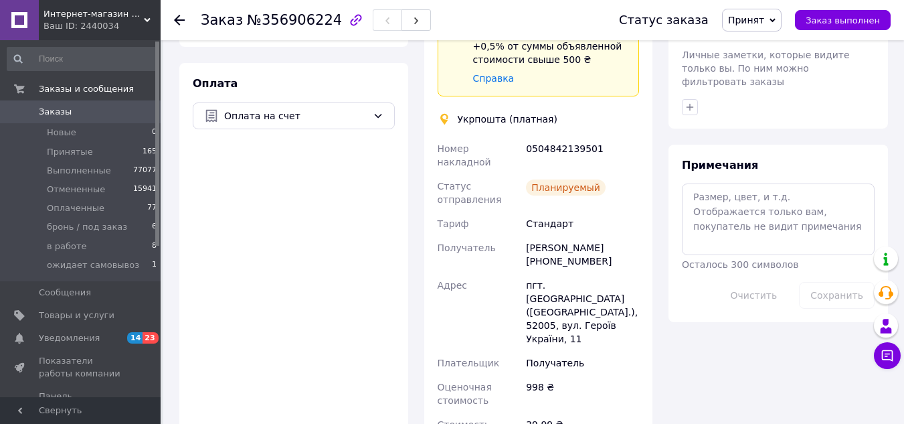
click at [544, 137] on div "0504842139501" at bounding box center [582, 155] width 118 height 37
copy div "0504842139501"
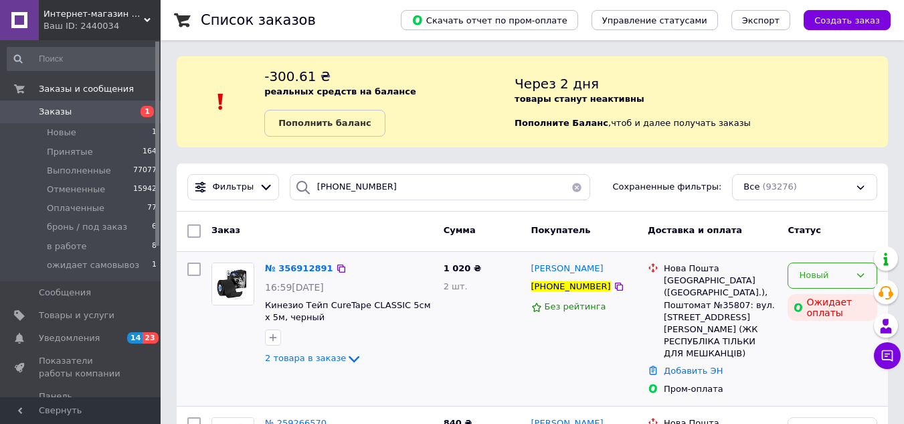
click at [804, 275] on div "Новый" at bounding box center [824, 275] width 51 height 14
click at [807, 303] on li "Принят" at bounding box center [832, 303] width 88 height 25
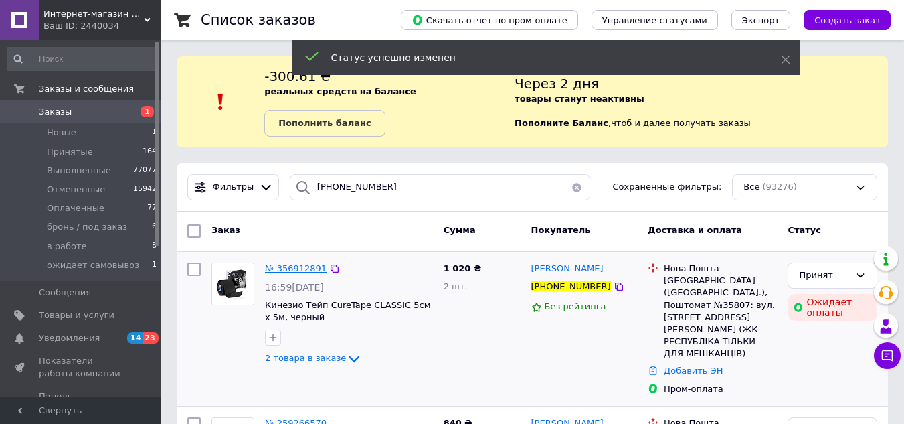
click at [280, 268] on span "№ 356912891" at bounding box center [296, 268] width 62 height 10
